Goal: Information Seeking & Learning: Learn about a topic

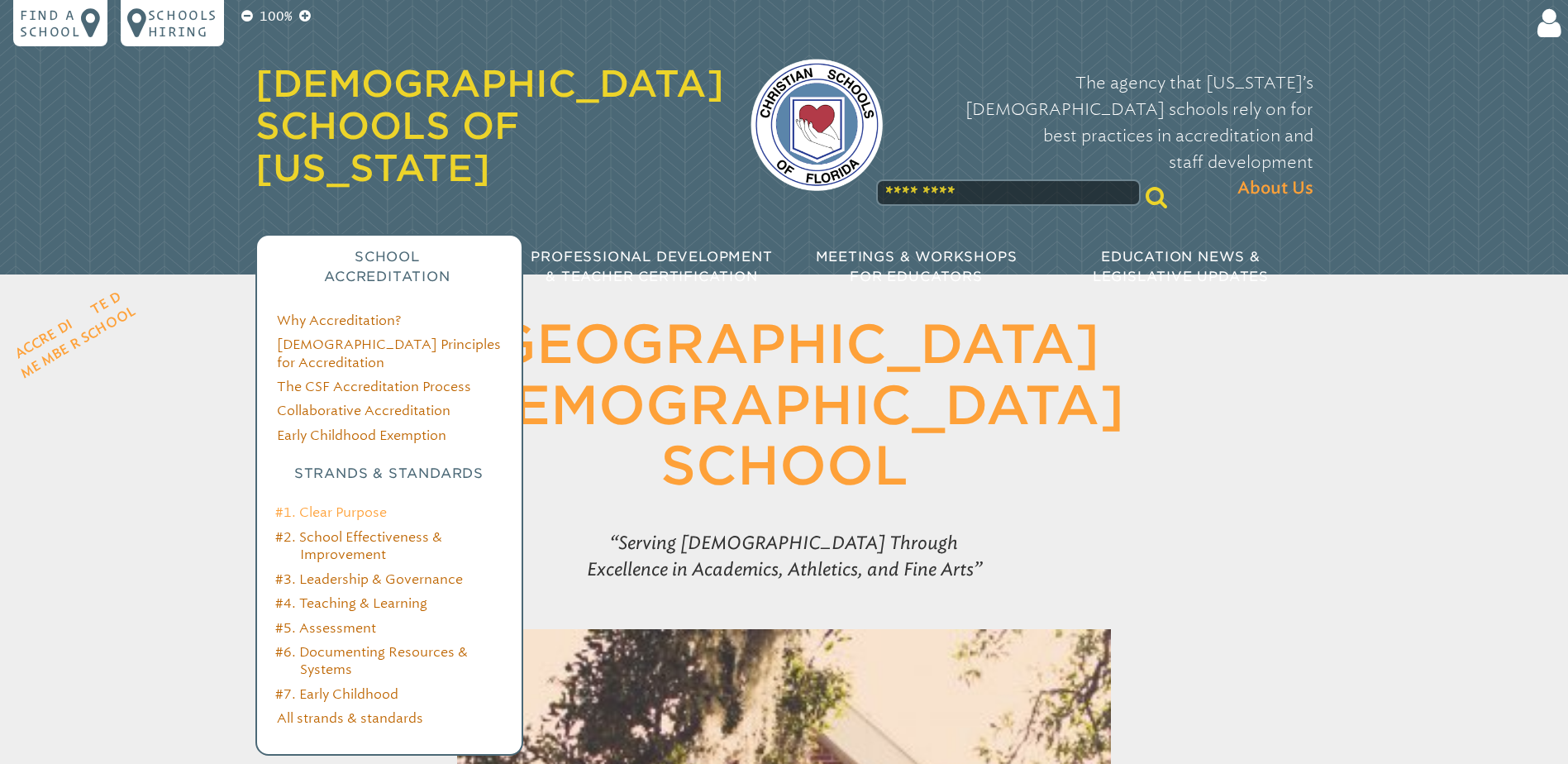
click at [356, 504] on link "#1. Clear Purpose" at bounding box center [331, 512] width 112 height 16
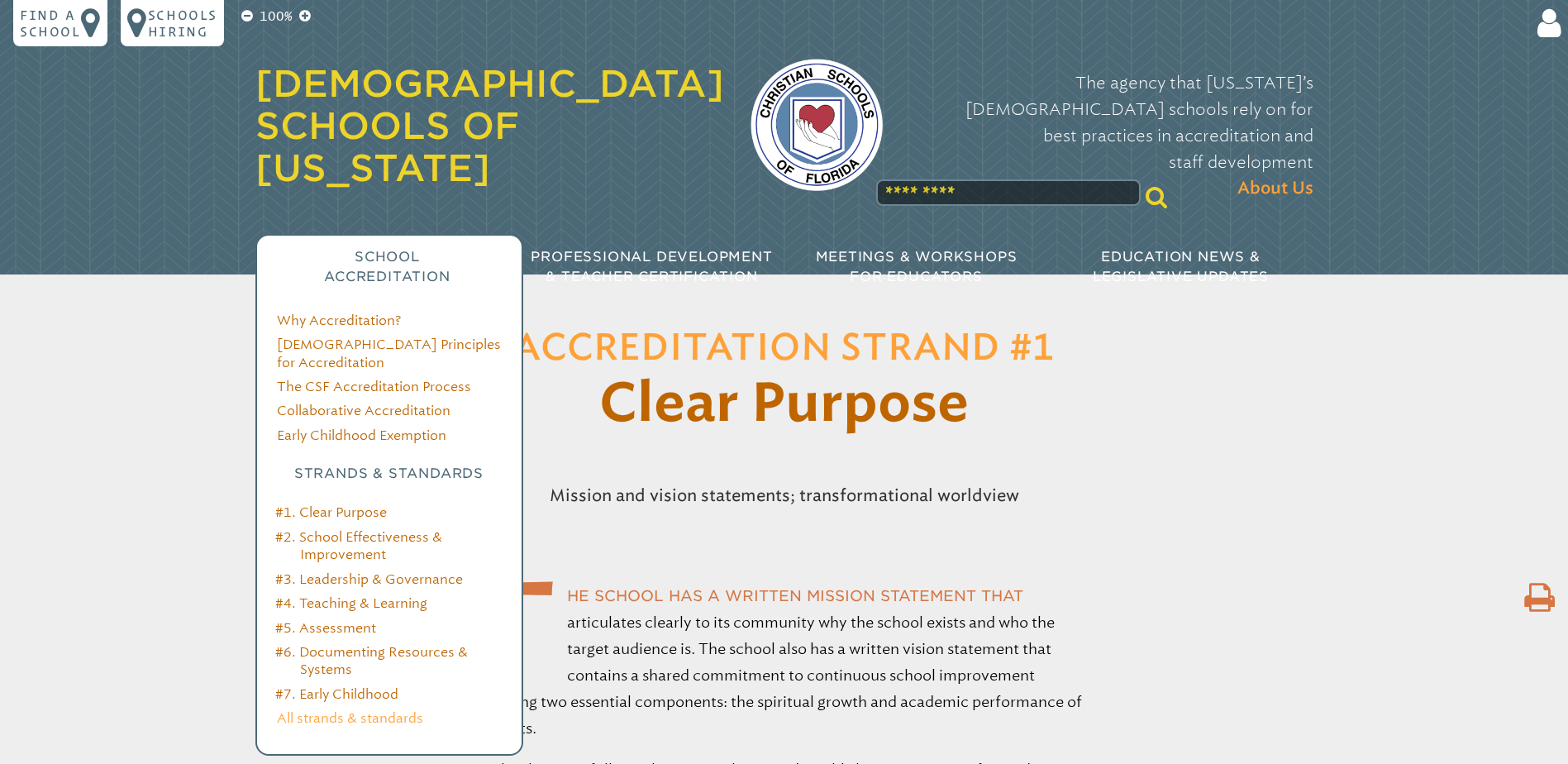
click at [352, 710] on link "All strands & standards" at bounding box center [350, 718] width 146 height 16
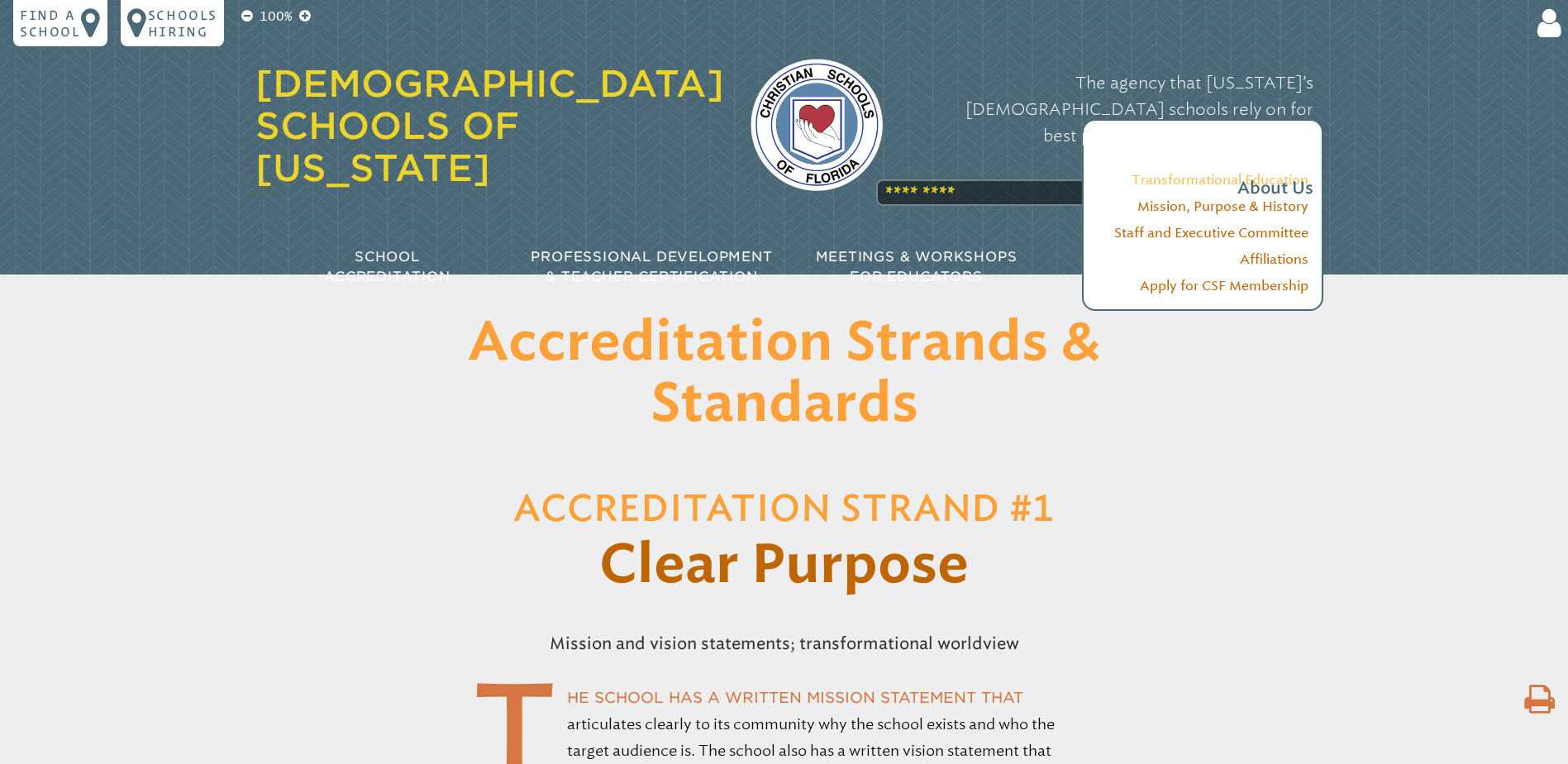
click at [1274, 180] on link "Transformational Education" at bounding box center [1219, 180] width 177 height 16
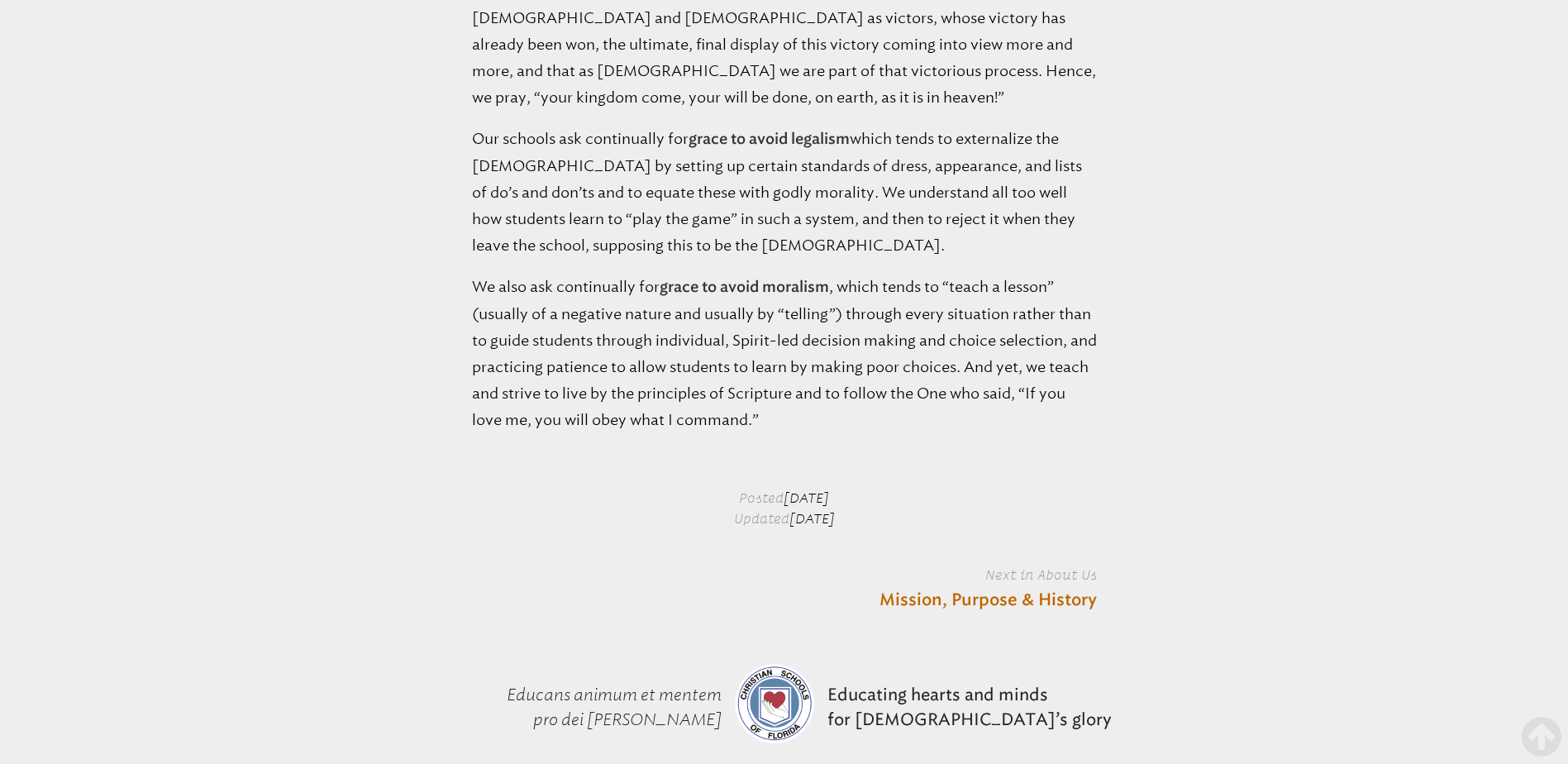
scroll to position [3301, 0]
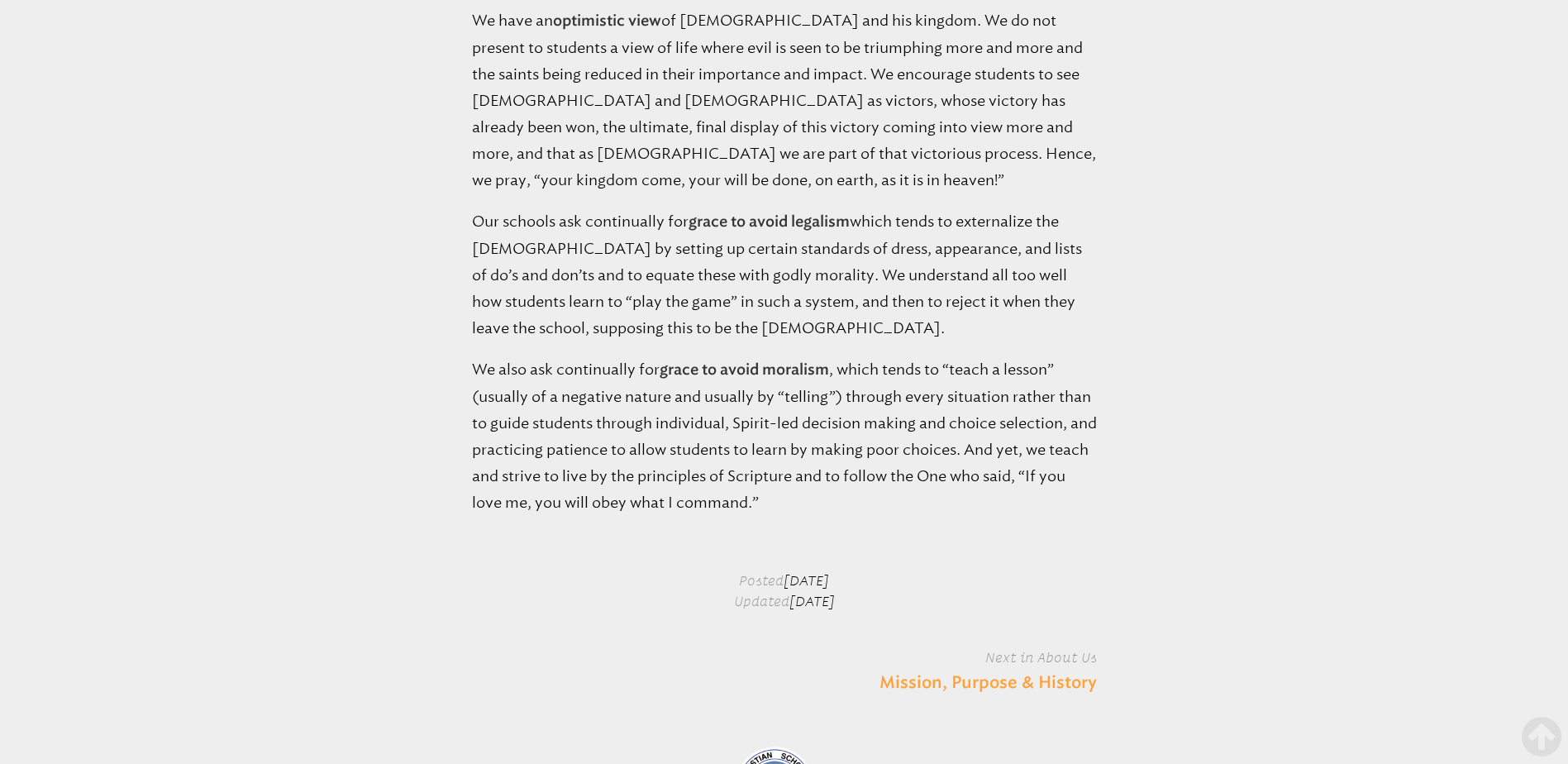
click at [1055, 670] on link "Mission, Purpose & History" at bounding box center [988, 682] width 217 height 25
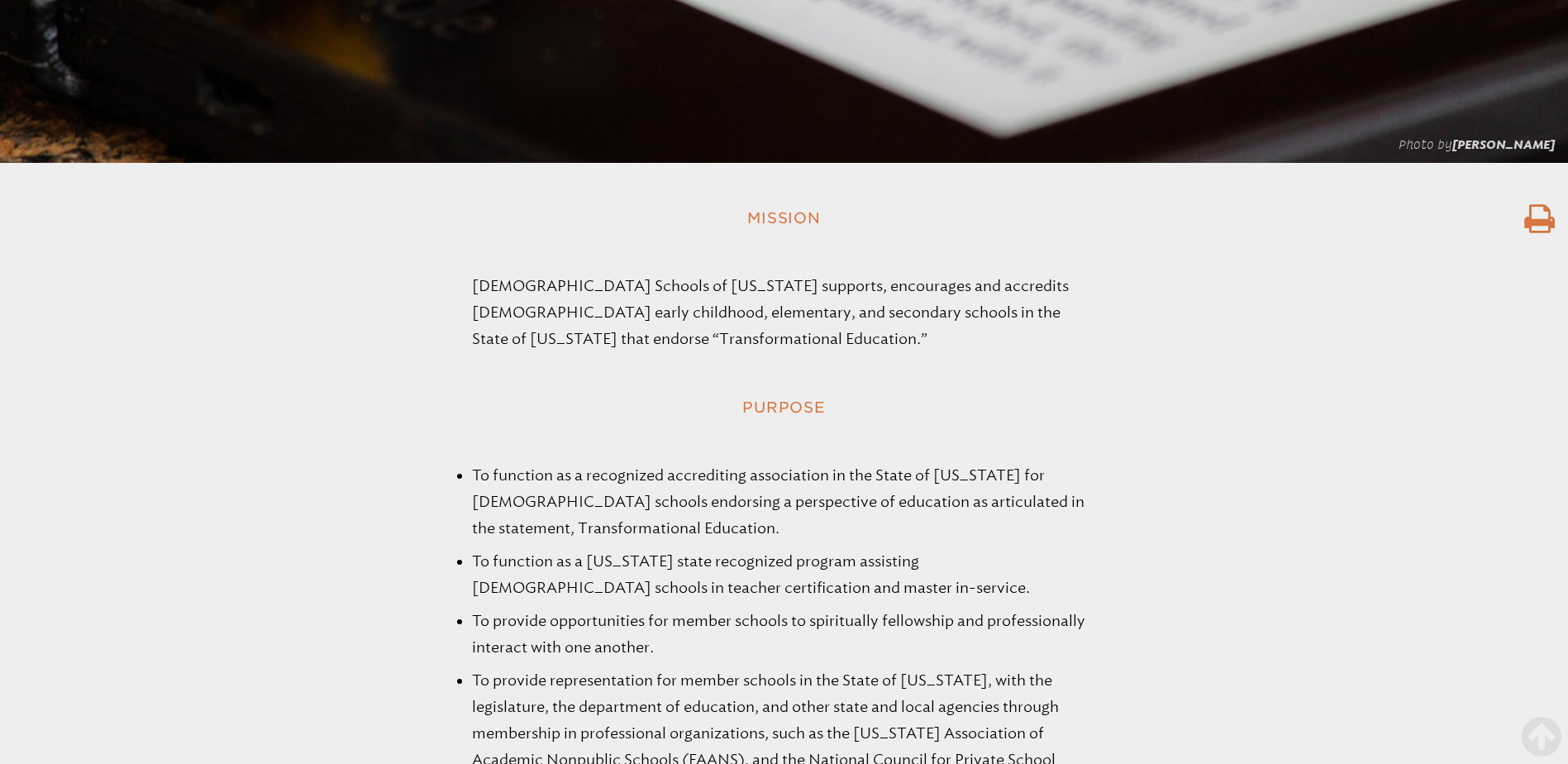
scroll to position [1240, 0]
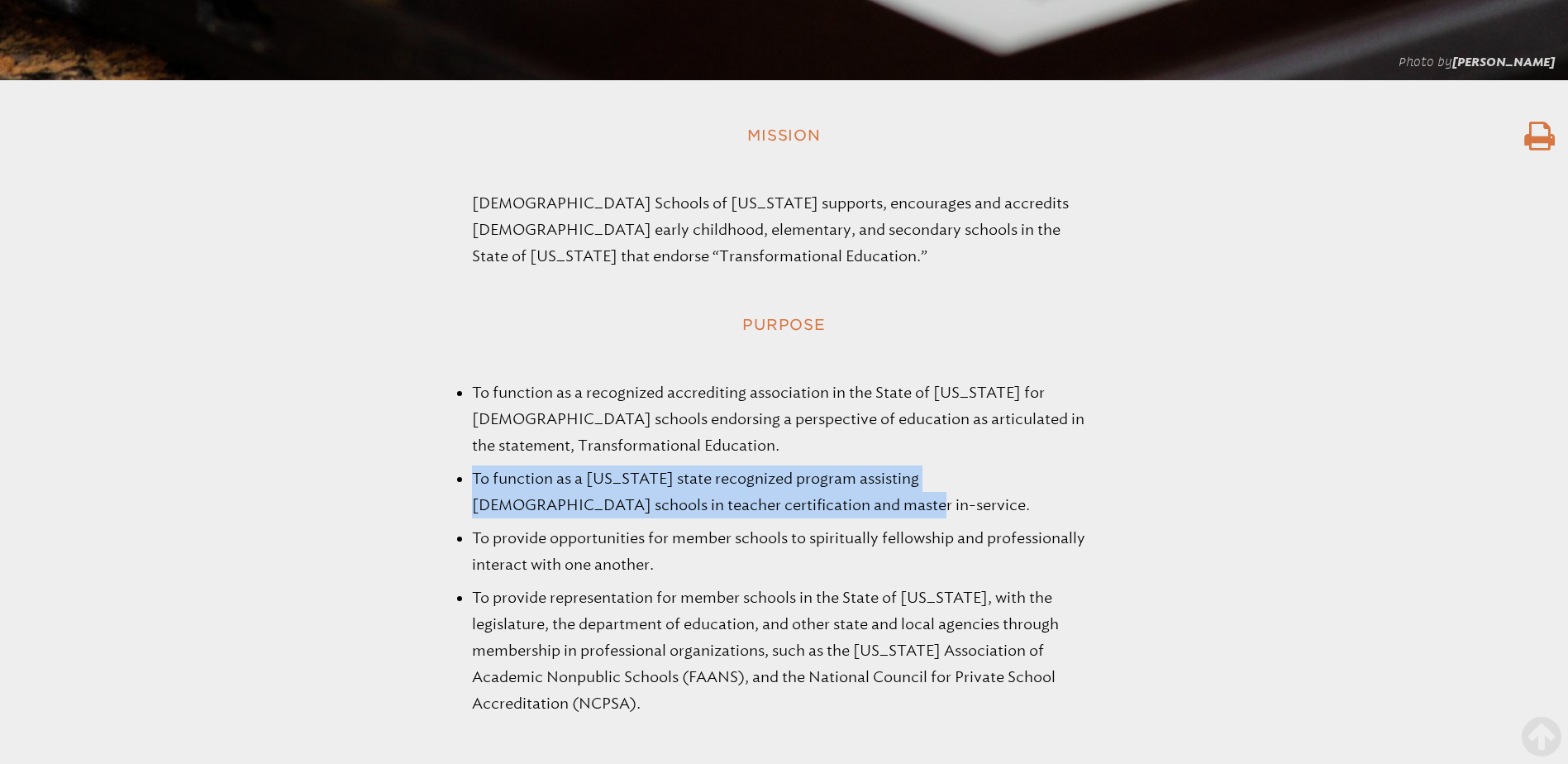
drag, startPoint x: 475, startPoint y: 480, endPoint x: 713, endPoint y: 498, distance: 238.7
click at [713, 498] on li "To function as a [US_STATE] state recognized program assisting [DEMOGRAPHIC_DAT…" at bounding box center [784, 492] width 625 height 53
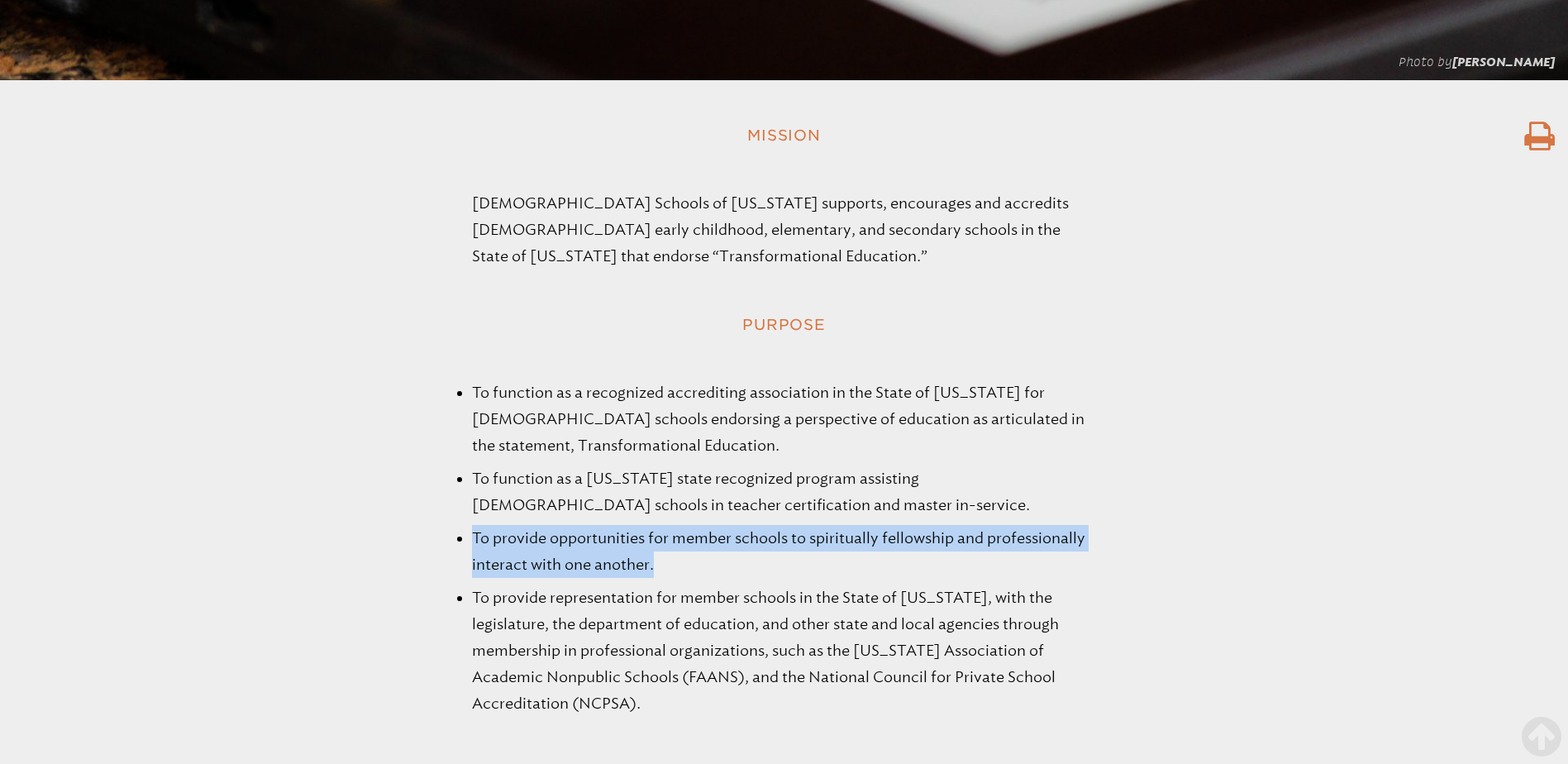
drag, startPoint x: 475, startPoint y: 536, endPoint x: 703, endPoint y: 561, distance: 229.4
click at [703, 561] on li "To provide opportunities for member schools to spiritually fellowship and profe…" at bounding box center [784, 552] width 625 height 53
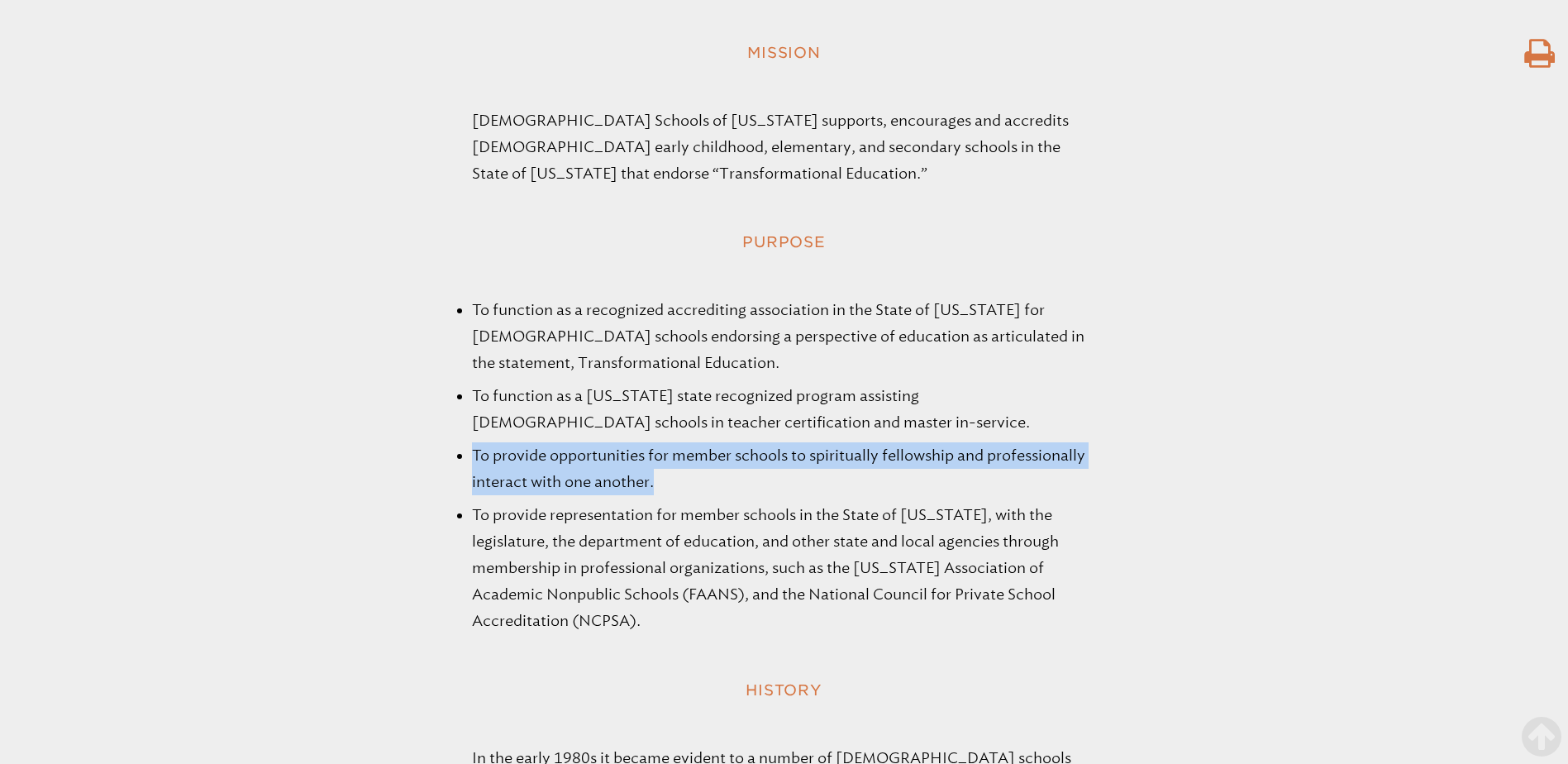
scroll to position [1405, 0]
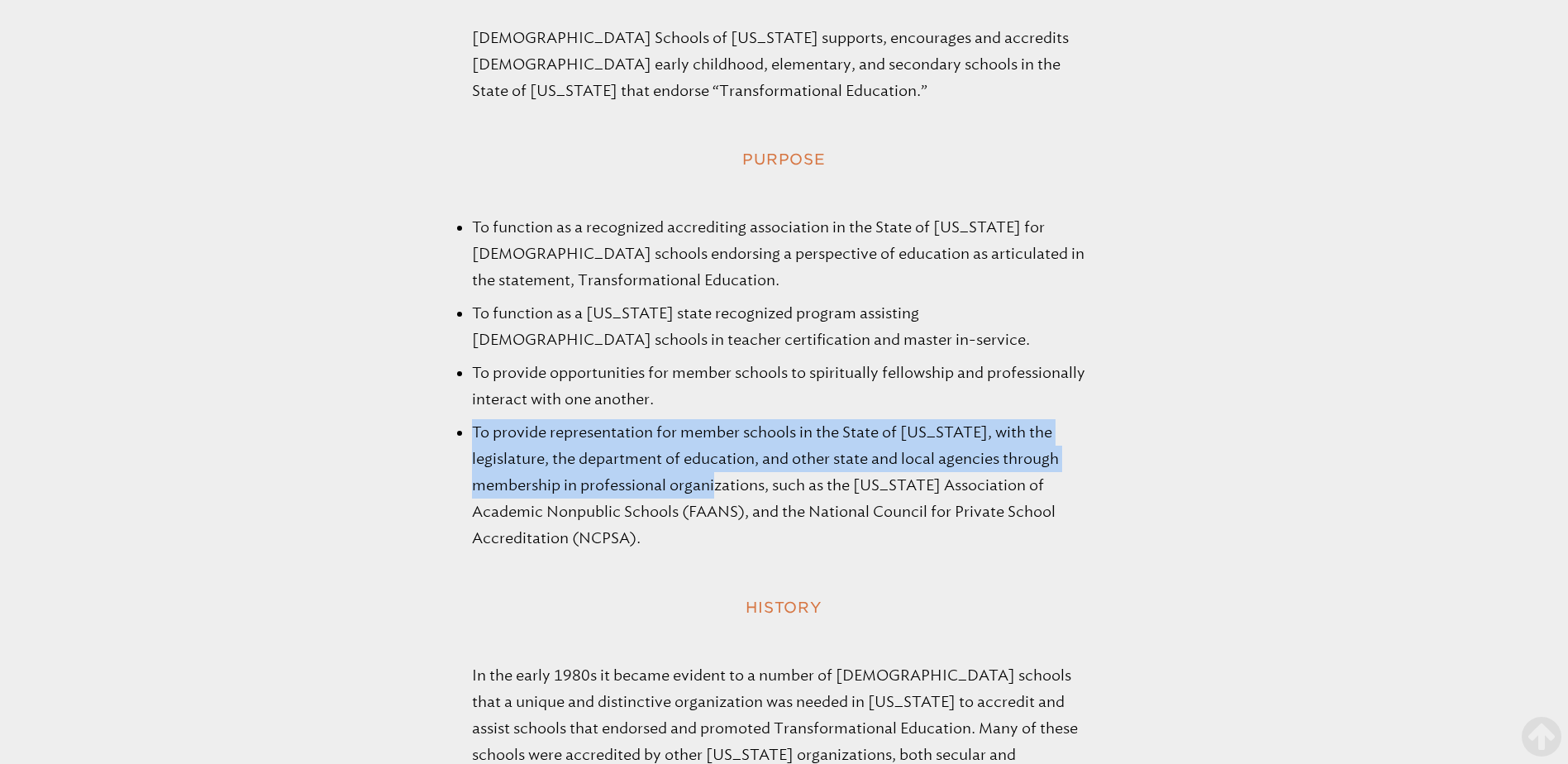
drag, startPoint x: 473, startPoint y: 433, endPoint x: 740, endPoint y: 477, distance: 270.6
click at [740, 477] on li "To provide representation for member schools in the State of [US_STATE], with t…" at bounding box center [784, 485] width 625 height 132
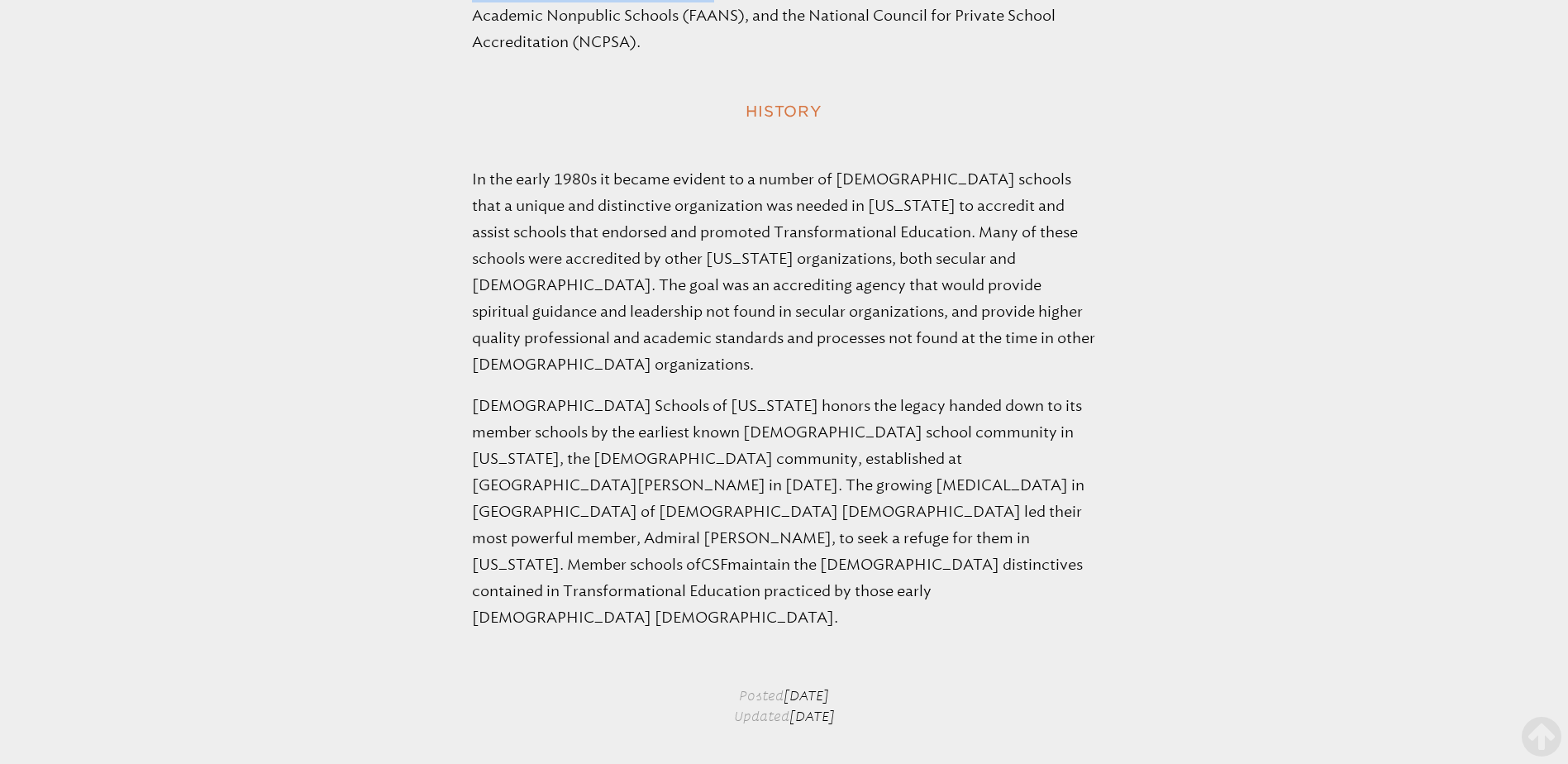
scroll to position [1983, 0]
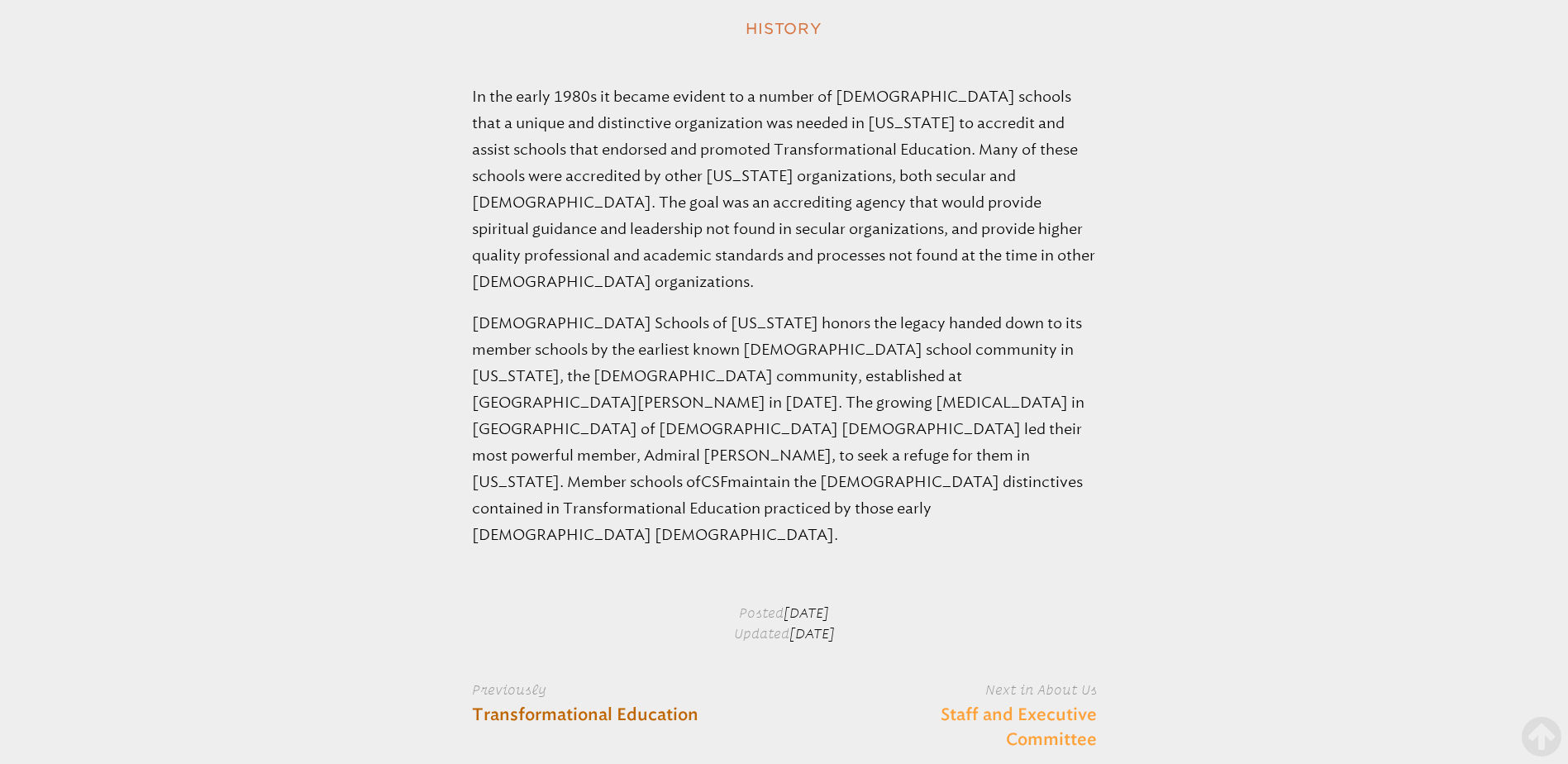
click at [1068, 703] on link "Staff and Executive Committee" at bounding box center [978, 727] width 239 height 49
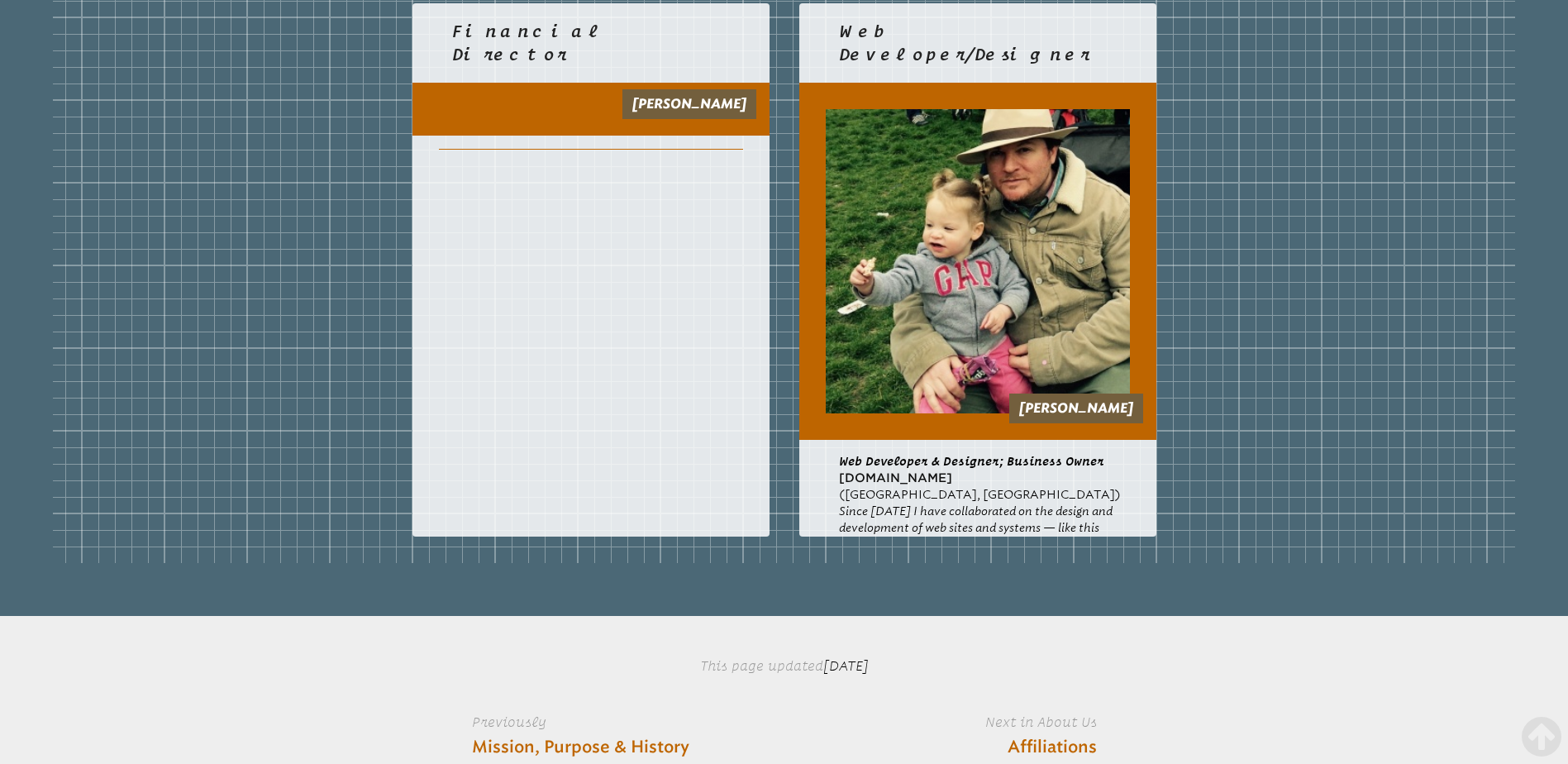
scroll to position [4049, 0]
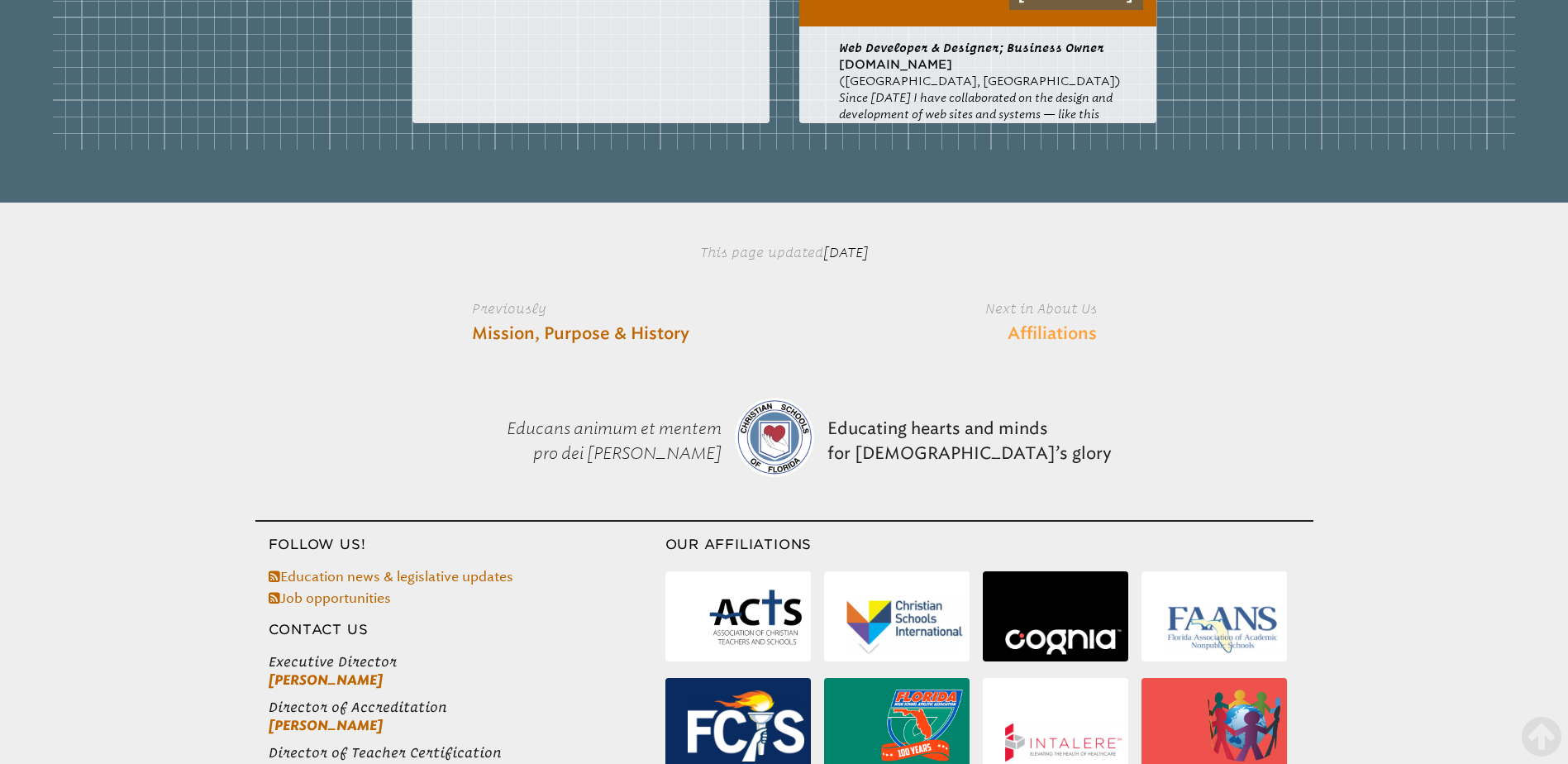
click at [1046, 337] on link "Affiliations" at bounding box center [1052, 334] width 89 height 25
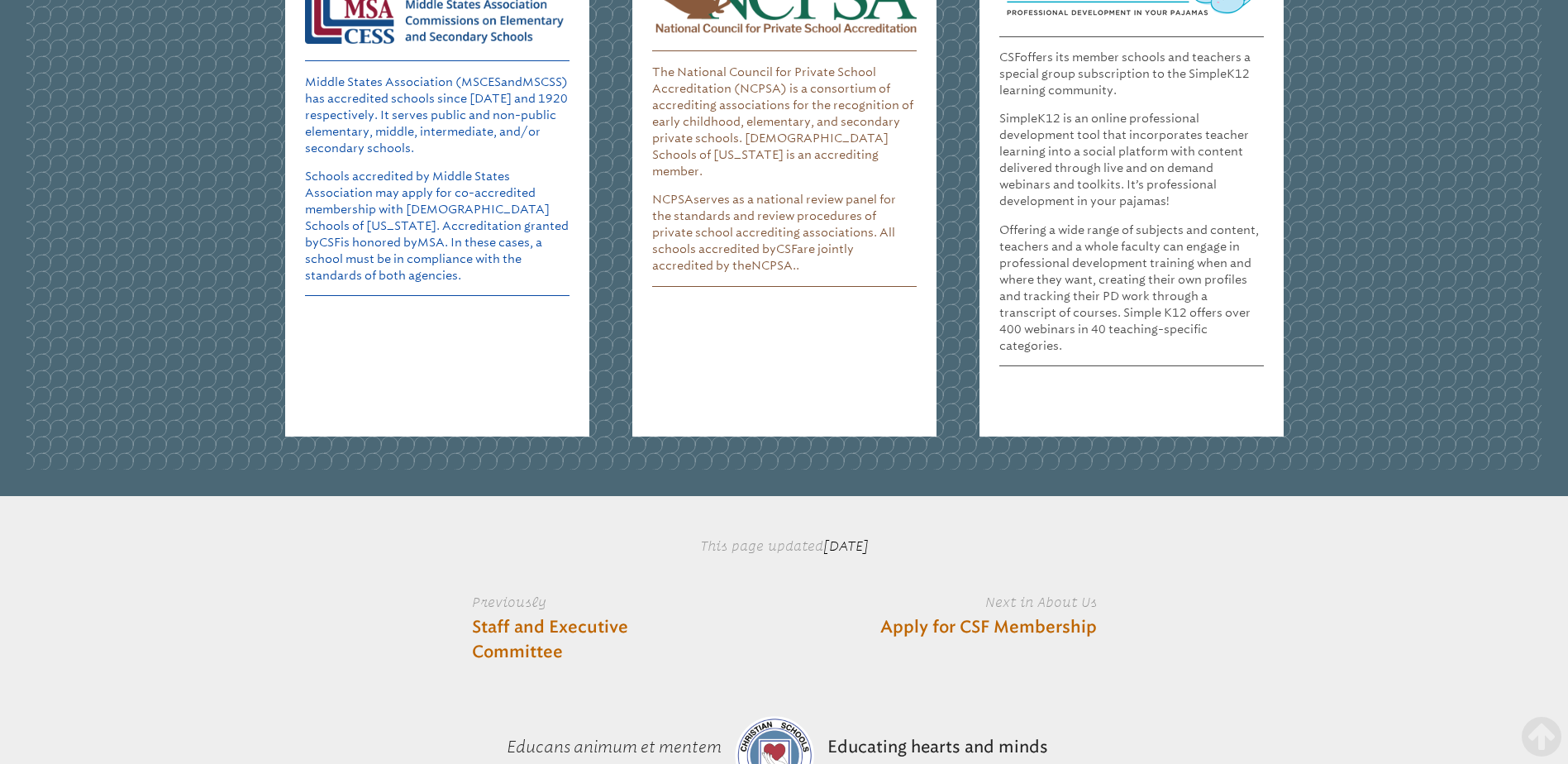
scroll to position [3388, 0]
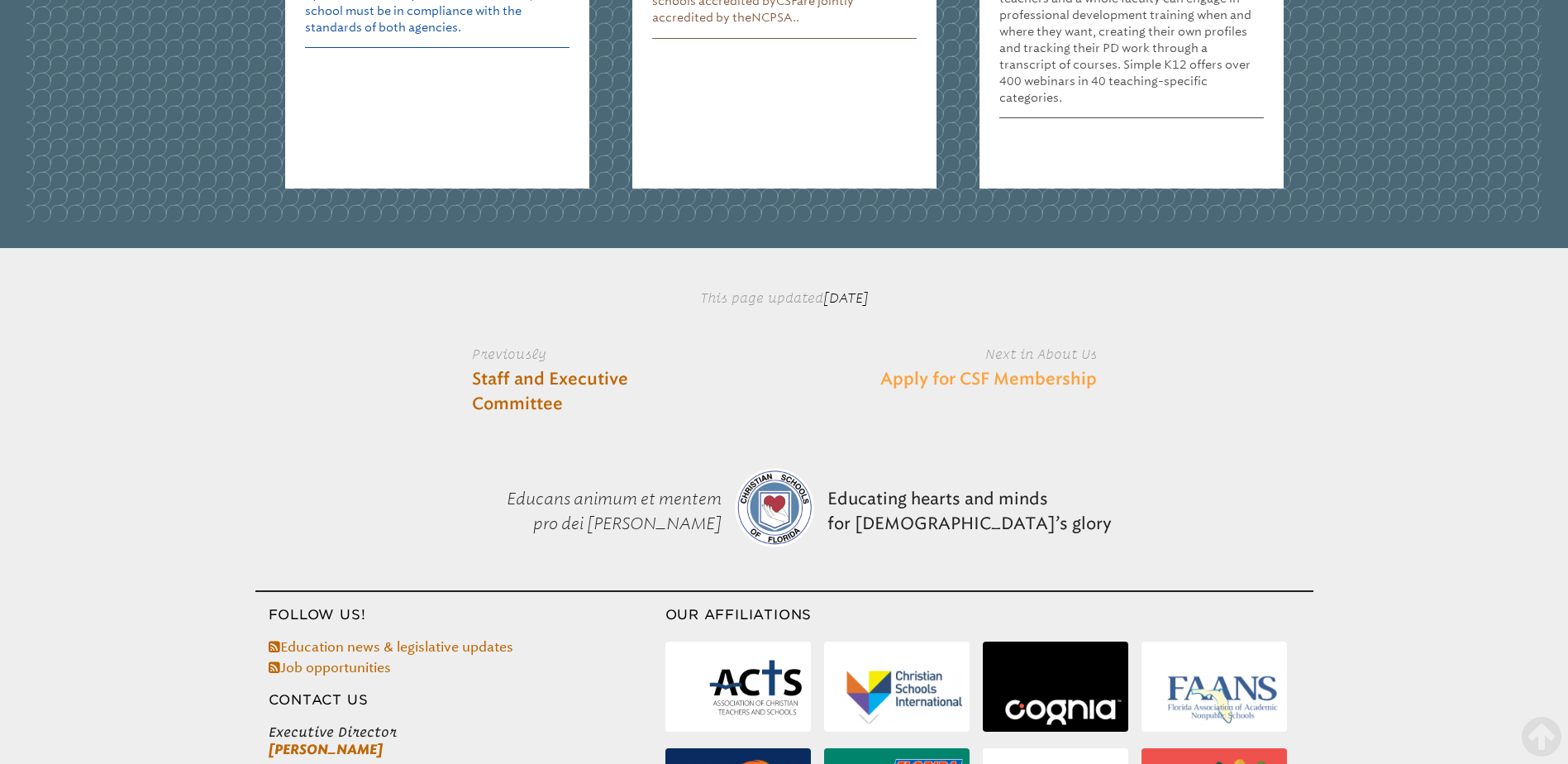
click at [1009, 367] on link "Apply for CSF Membership" at bounding box center [988, 379] width 216 height 25
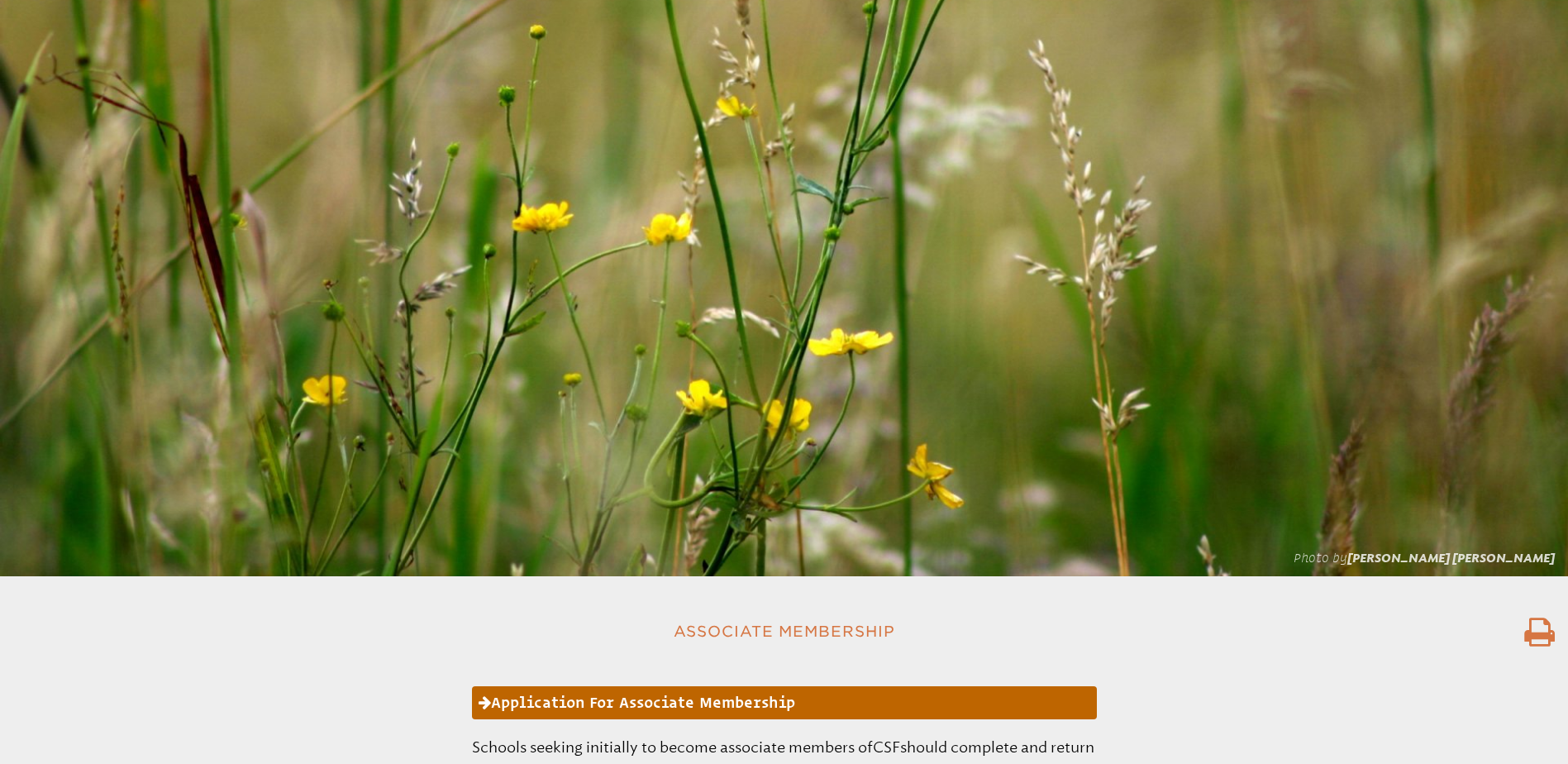
scroll to position [83, 0]
